Goal: Task Accomplishment & Management: Manage account settings

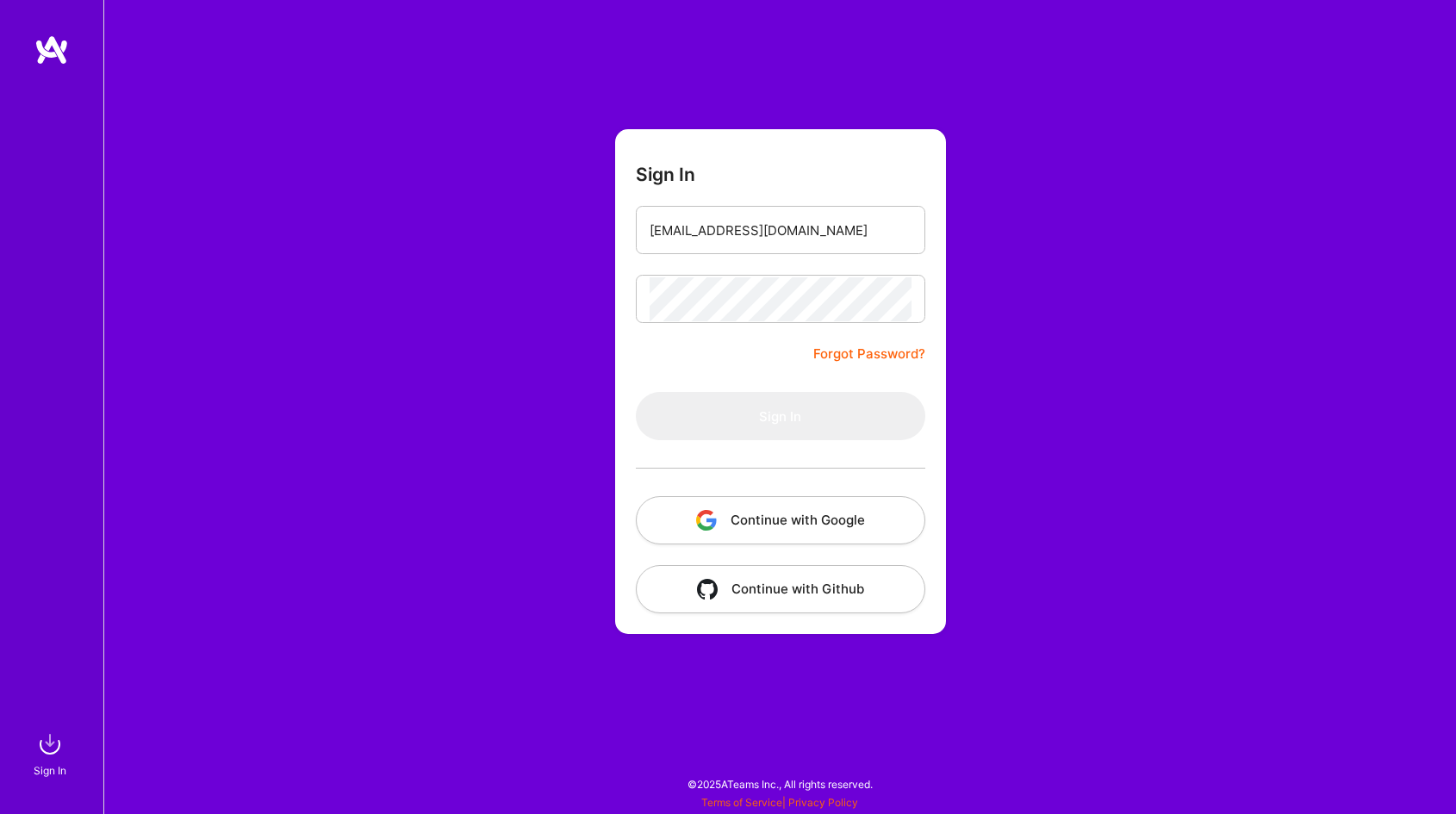
type input "[EMAIL_ADDRESS][DOMAIN_NAME]"
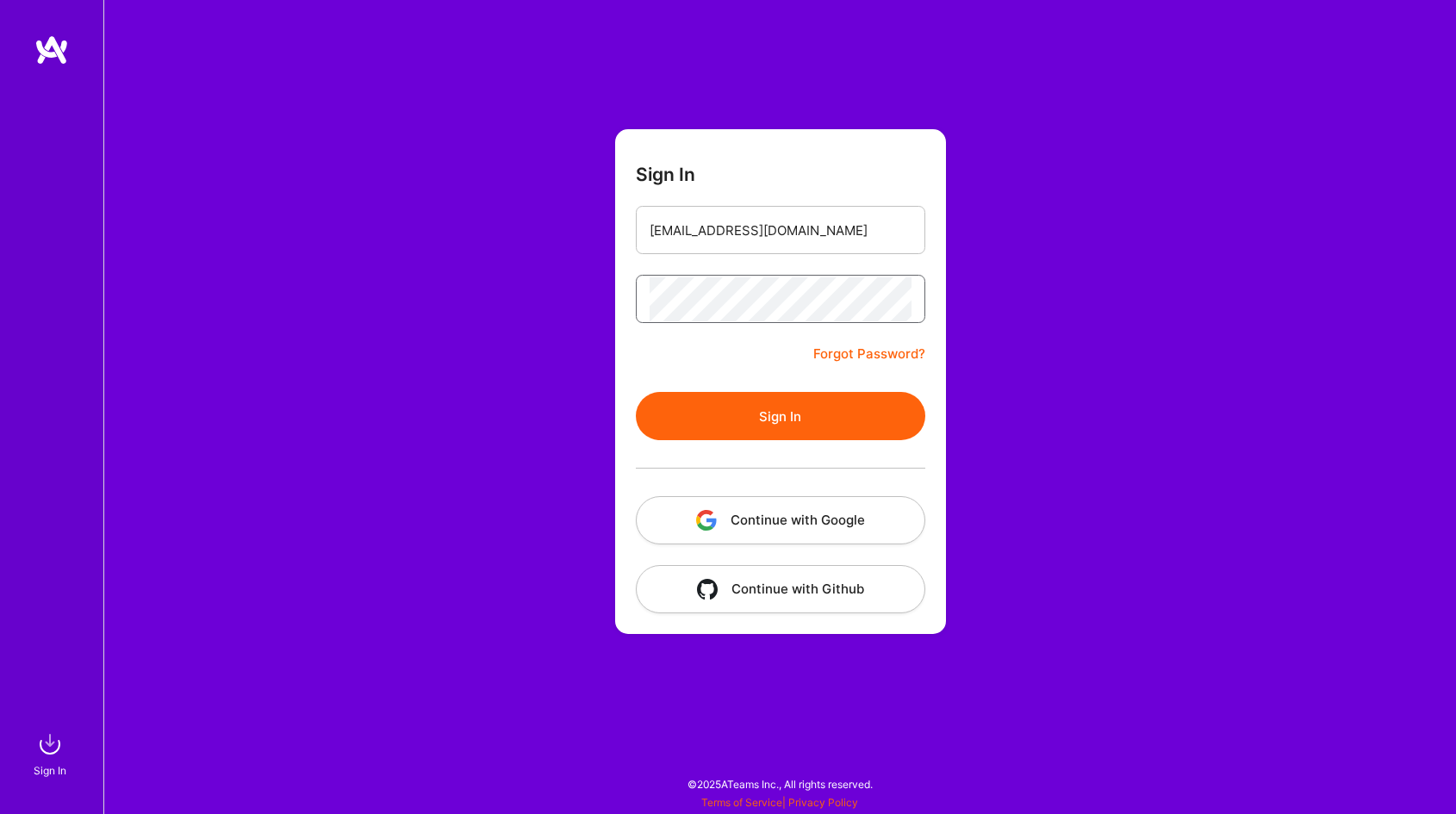
click at [636, 391] on button "Sign In" at bounding box center [781, 415] width 290 height 48
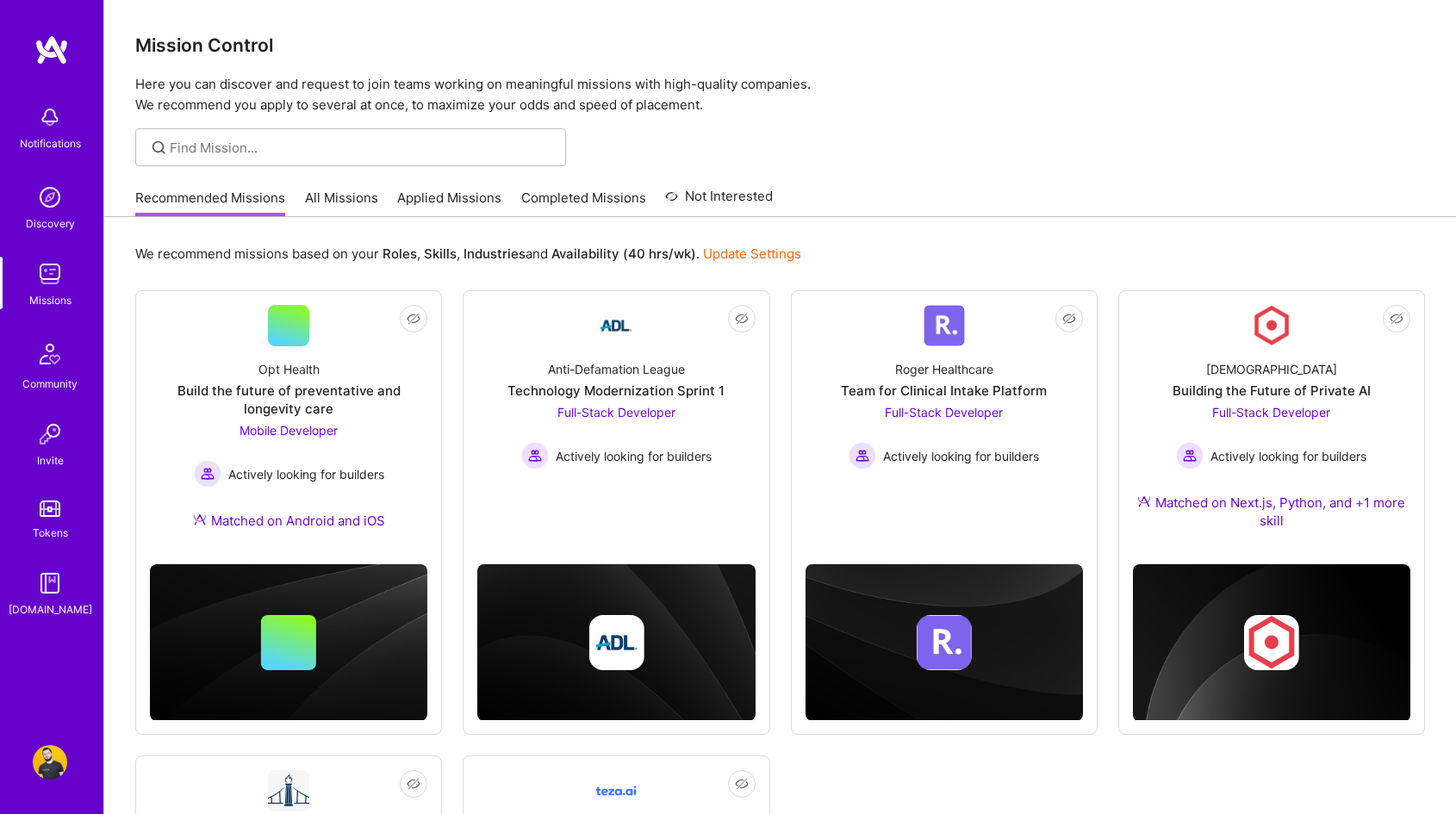
click at [429, 210] on link "Applied Missions" at bounding box center [449, 203] width 105 height 28
